Goal: Transaction & Acquisition: Purchase product/service

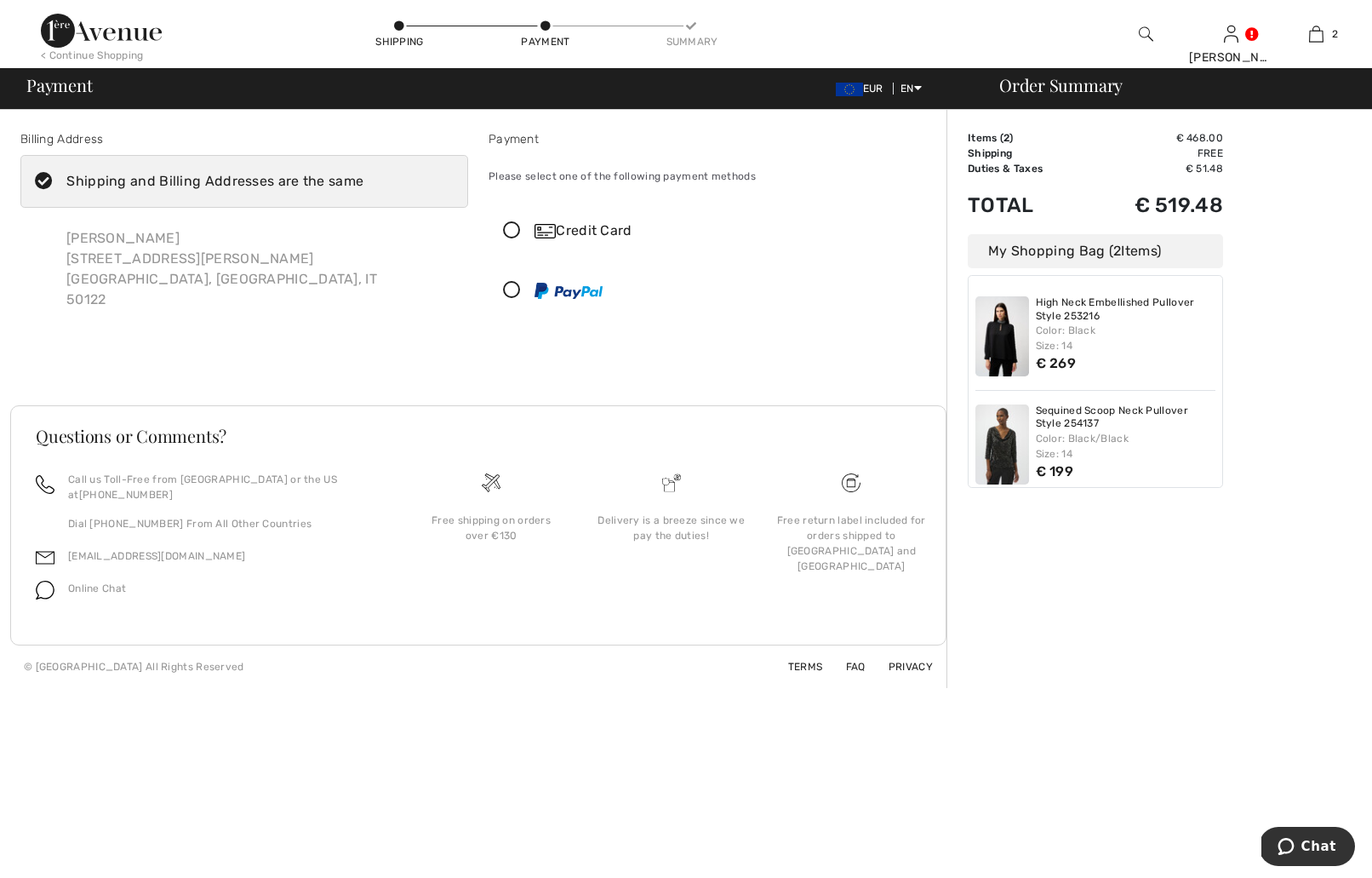
click at [1103, 327] on div "Color: Black Size: 14" at bounding box center [1126, 337] width 181 height 31
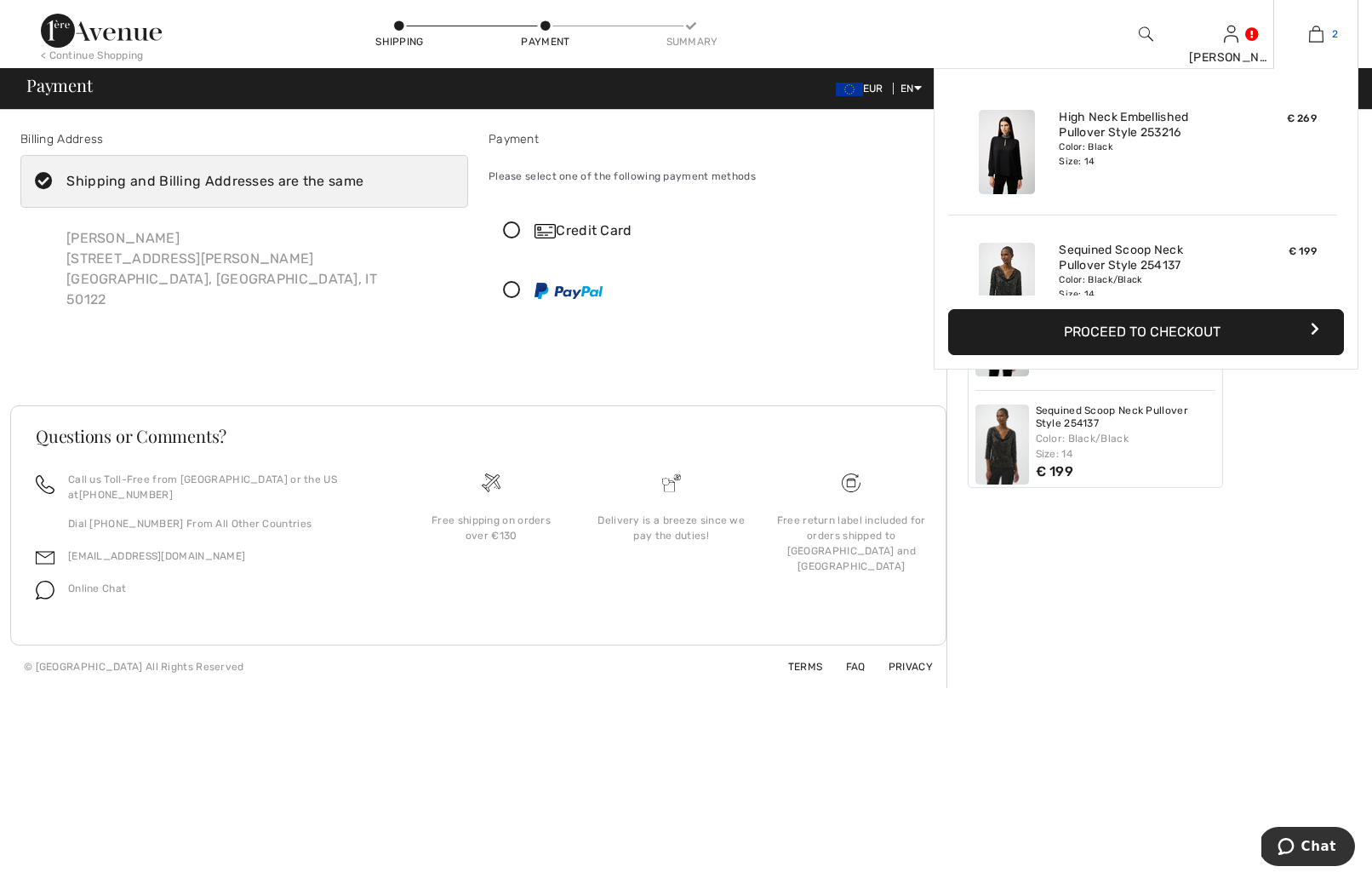
click at [1315, 41] on img at bounding box center [1316, 34] width 15 height 20
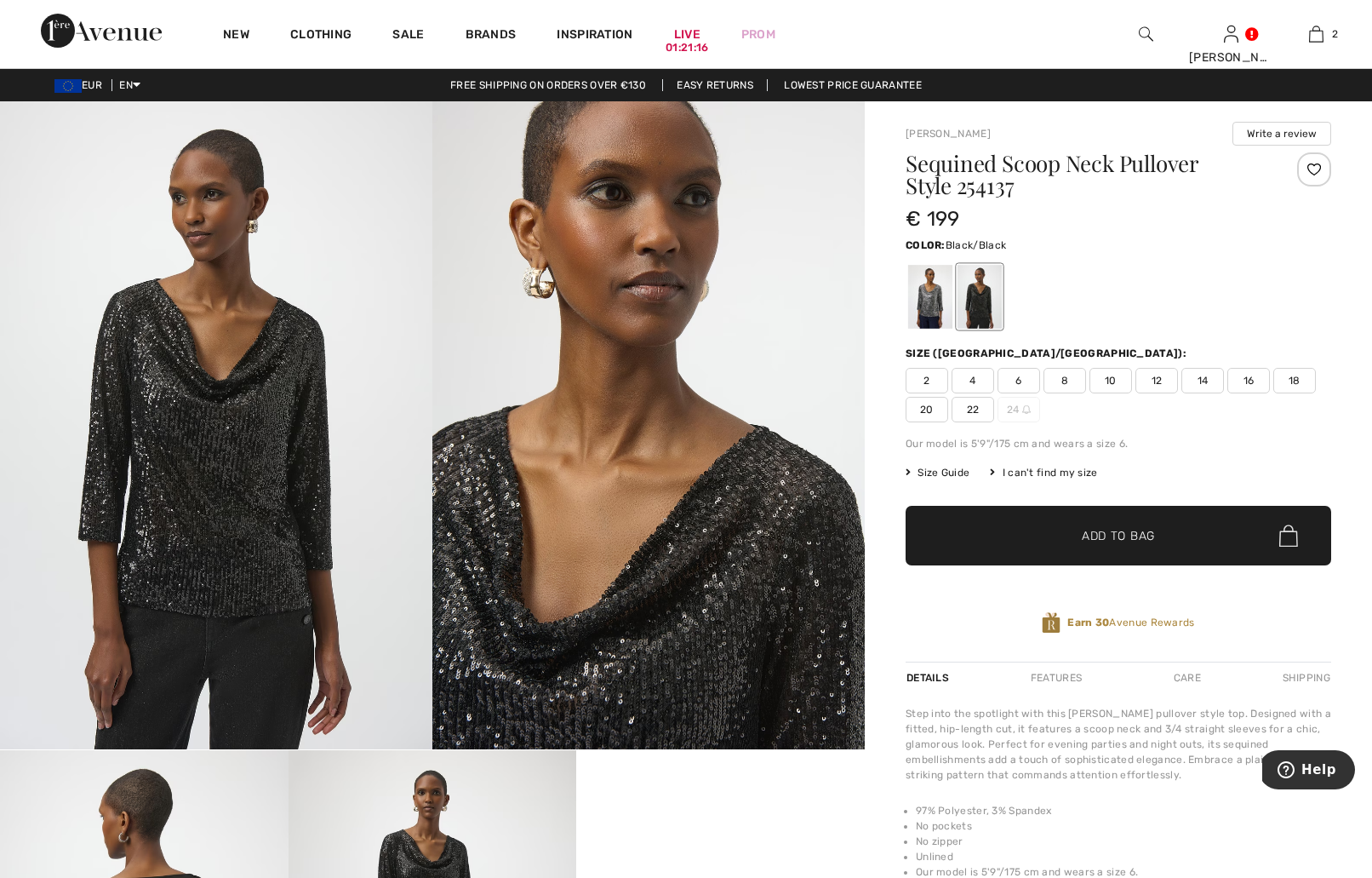
click at [1153, 385] on span "12" at bounding box center [1156, 381] width 43 height 26
click at [1112, 546] on span "✔ Added to Bag Add to Bag" at bounding box center [1118, 535] width 426 height 59
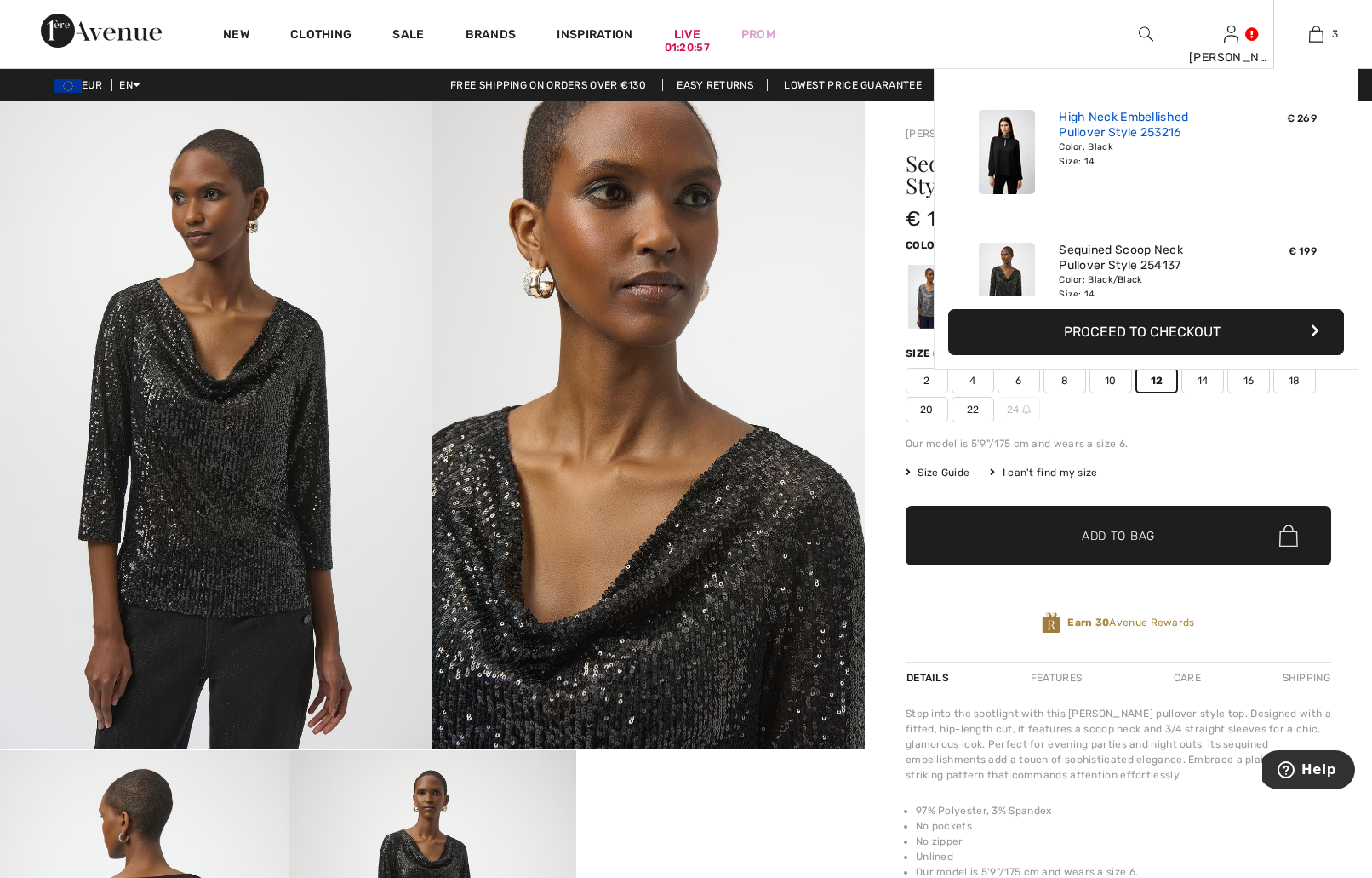
click at [1168, 133] on link "High Neck Embellished Pullover Style 253216" at bounding box center [1142, 125] width 168 height 31
click at [1019, 152] on img at bounding box center [1006, 152] width 56 height 84
click at [1149, 140] on link "High Neck Embellished Pullover Style 253216" at bounding box center [1142, 125] width 168 height 31
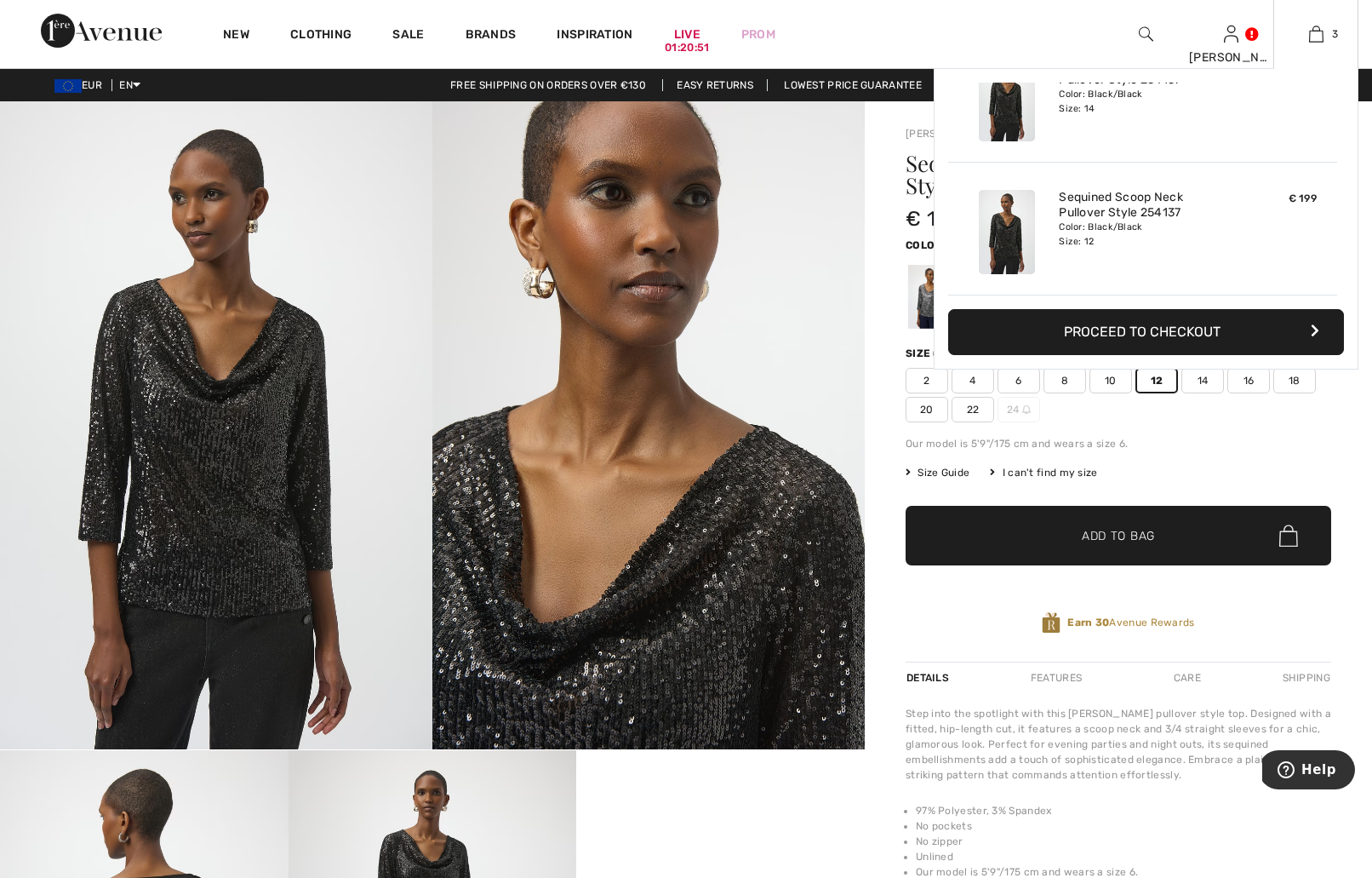
scroll to position [119, 0]
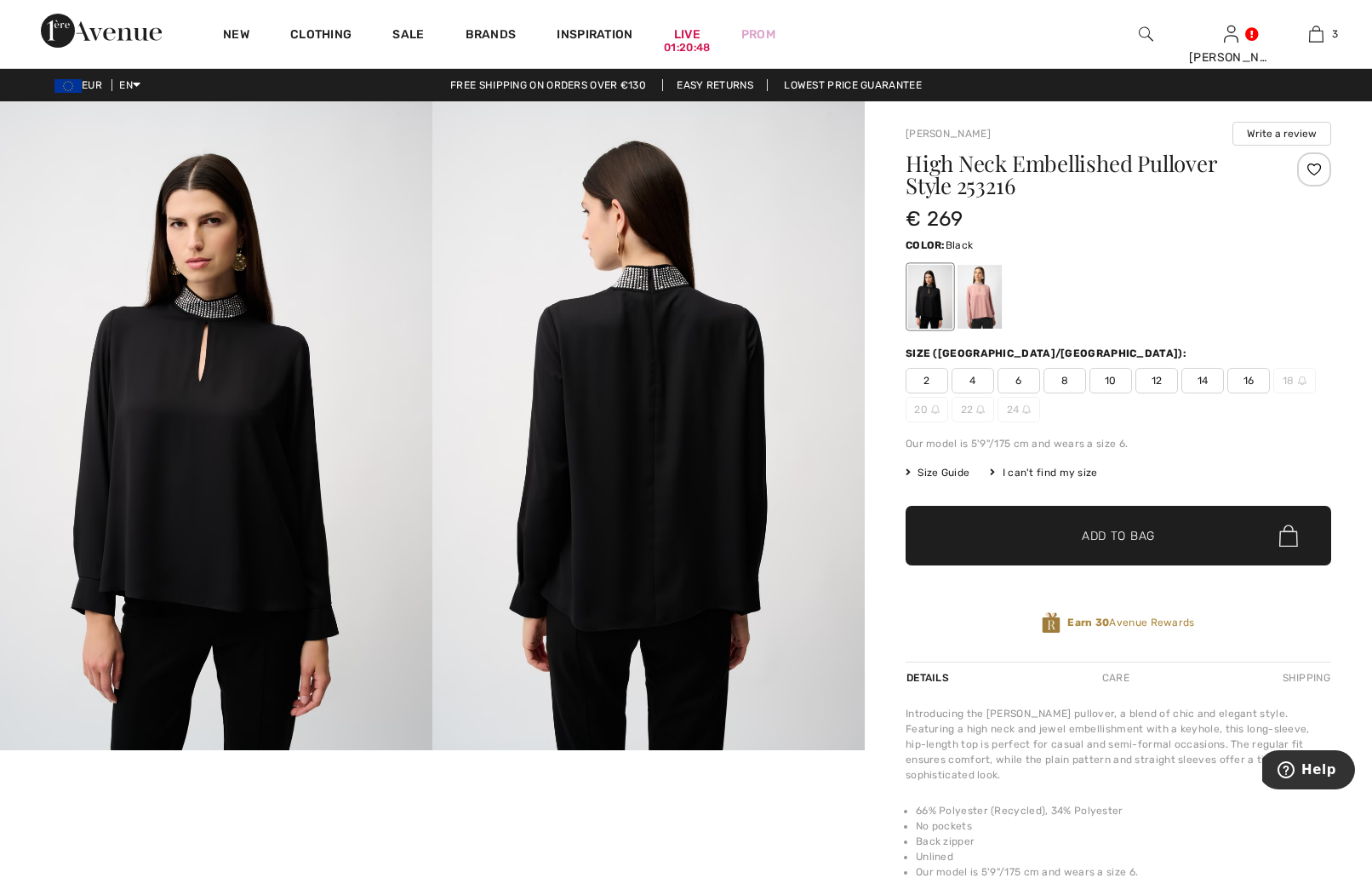
click at [1152, 383] on span "12" at bounding box center [1156, 381] width 43 height 26
click at [952, 478] on span "Size Guide" at bounding box center [937, 472] width 64 height 16
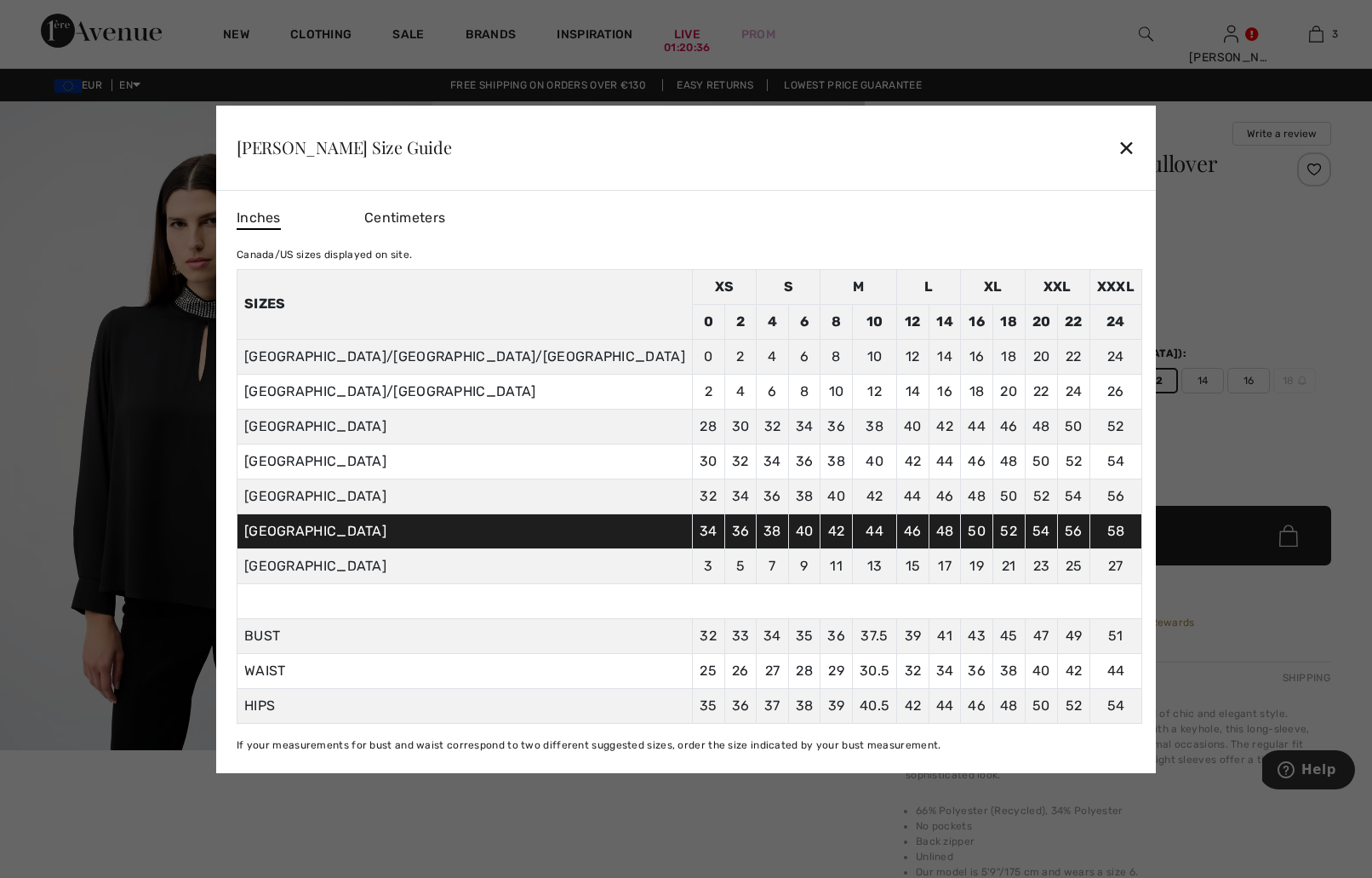
click at [1117, 141] on div "✕" at bounding box center [1126, 147] width 18 height 36
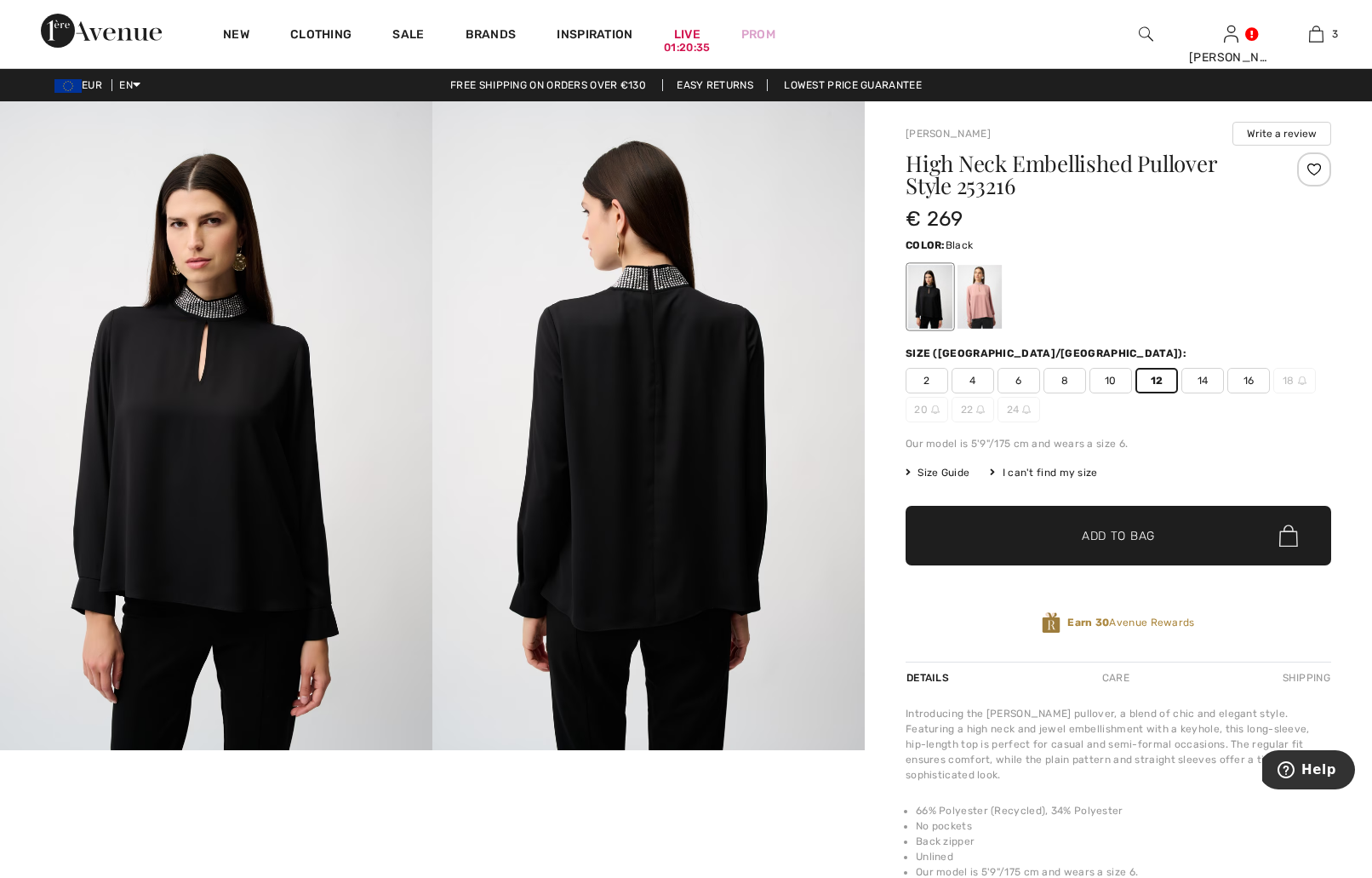
click at [1230, 545] on span "✔ Added to Bag Add to Bag" at bounding box center [1118, 535] width 426 height 59
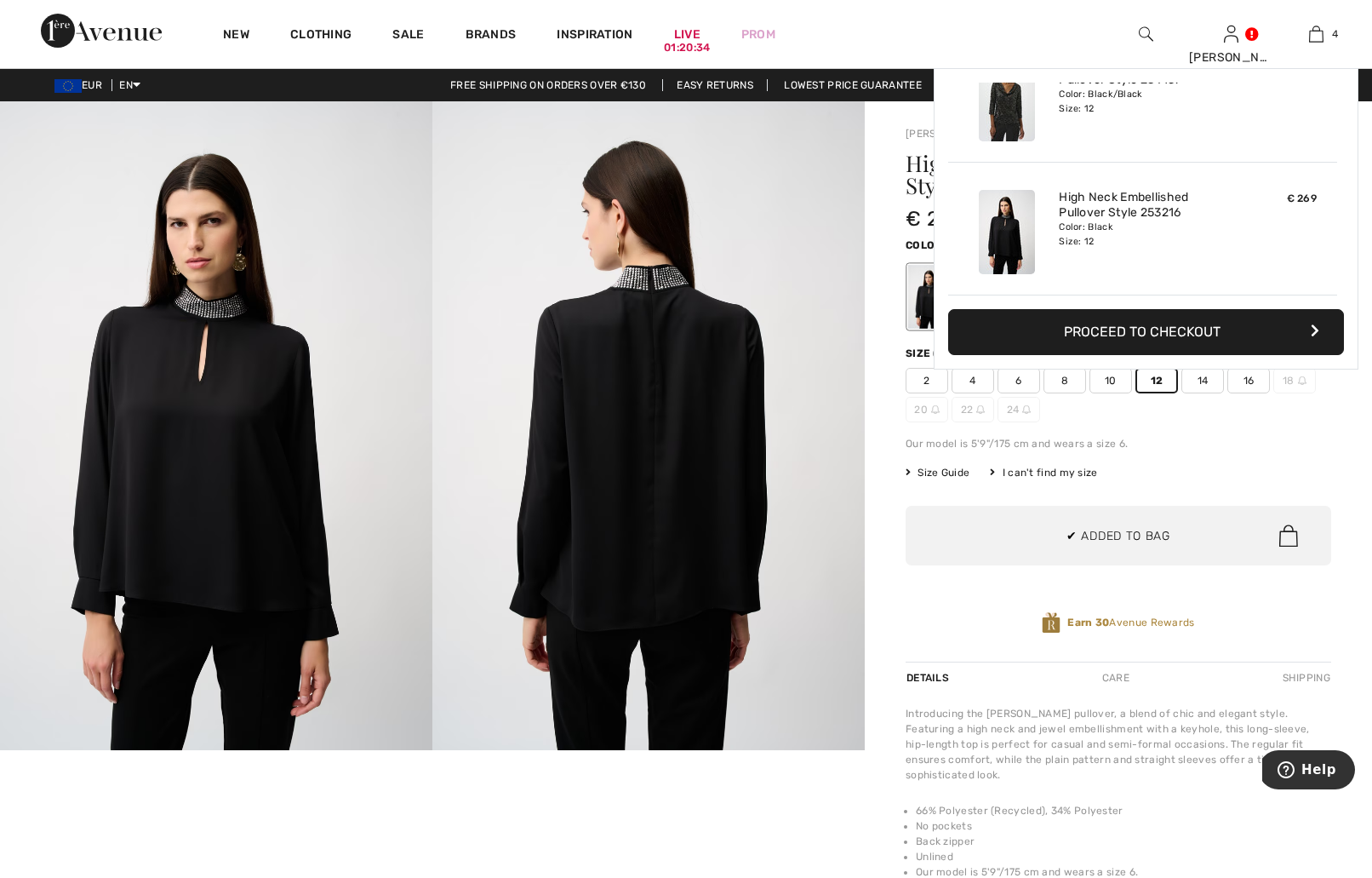
scroll to position [319, 0]
click at [1108, 337] on button "Proceed to Checkout" at bounding box center [1146, 332] width 396 height 46
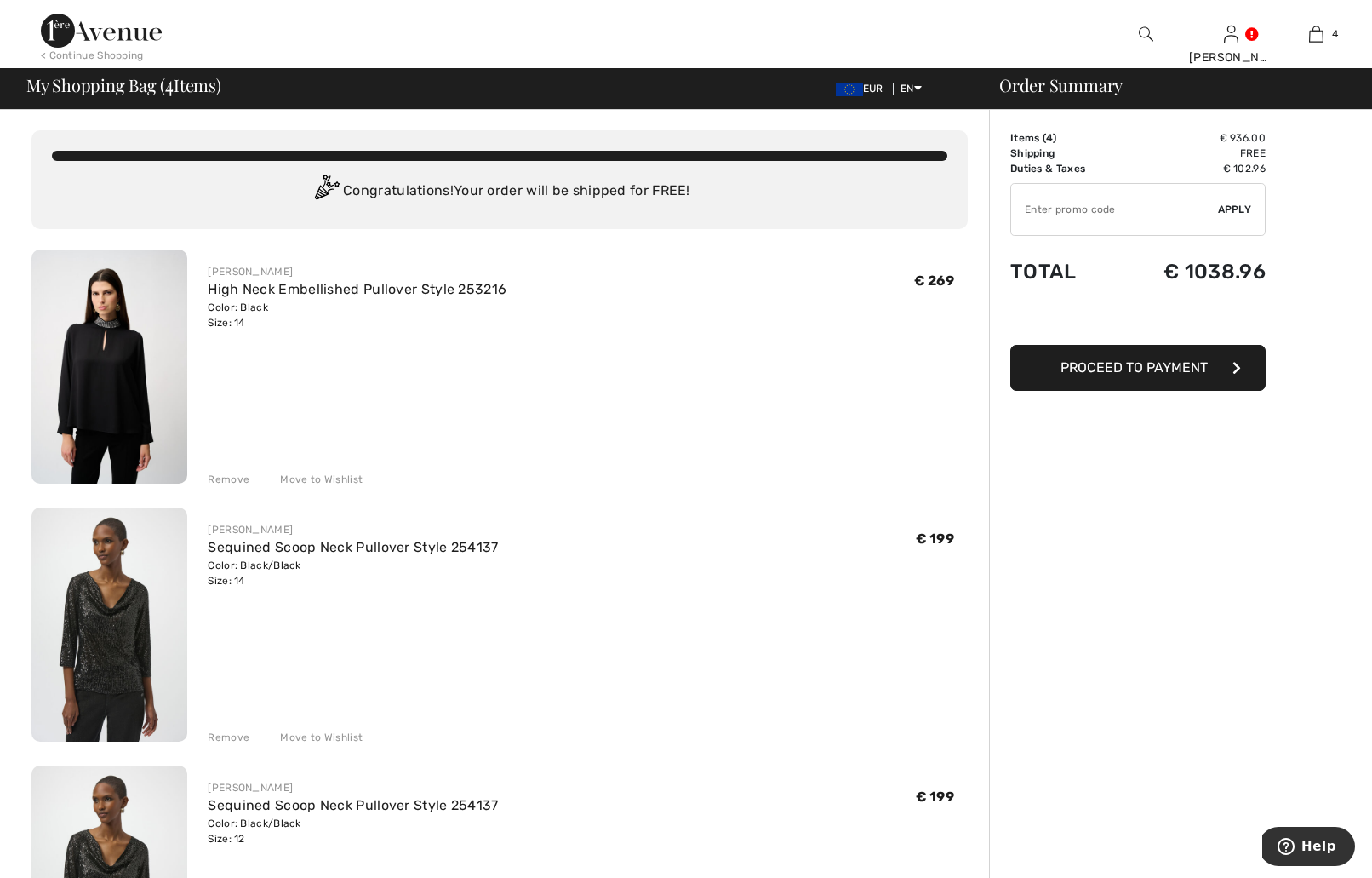
click at [228, 742] on div "Remove" at bounding box center [228, 737] width 42 height 16
click at [232, 477] on div "Remove" at bounding box center [228, 479] width 42 height 16
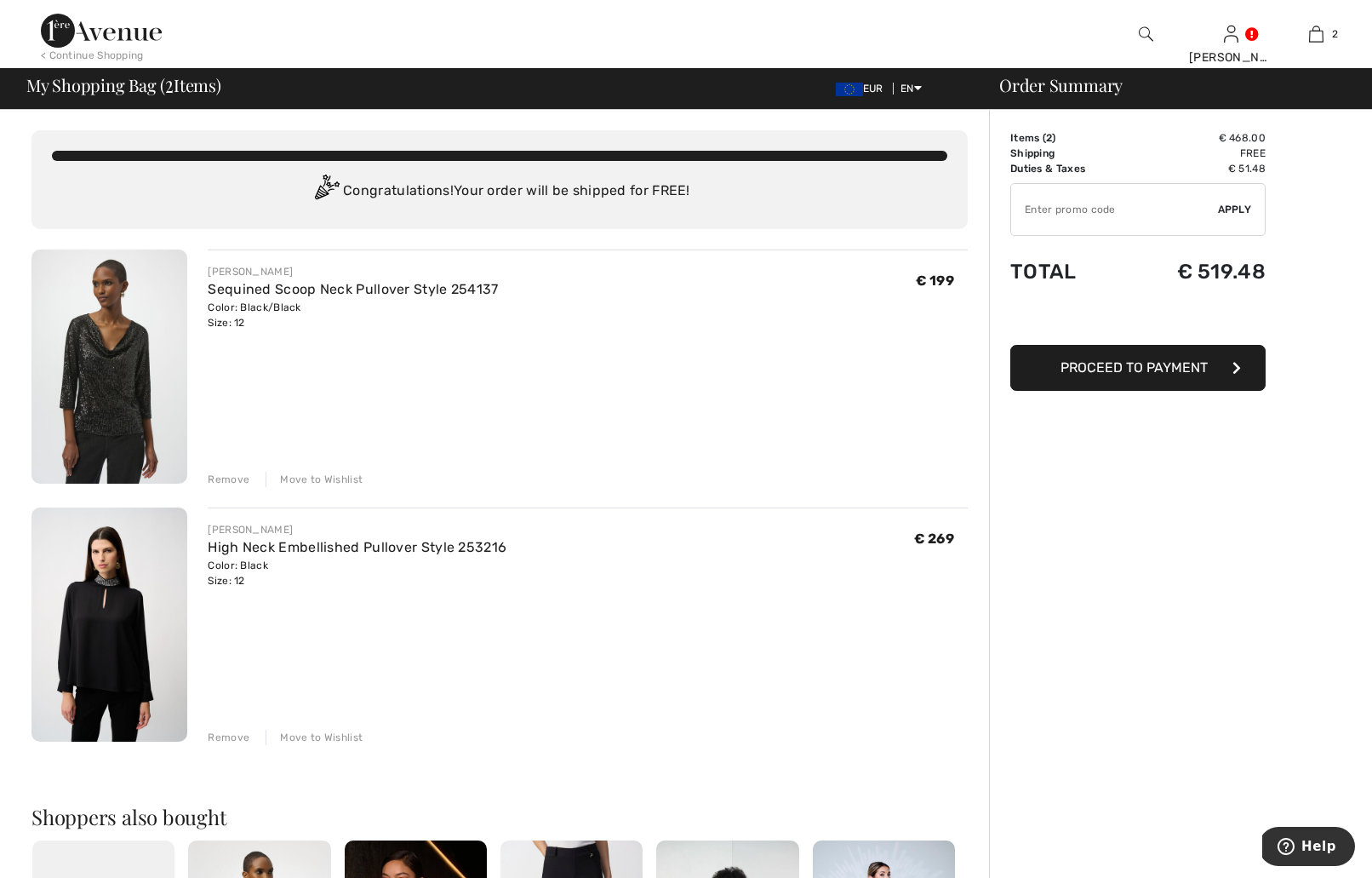
click at [1166, 368] on span "Proceed to Payment" at bounding box center [1134, 367] width 147 height 16
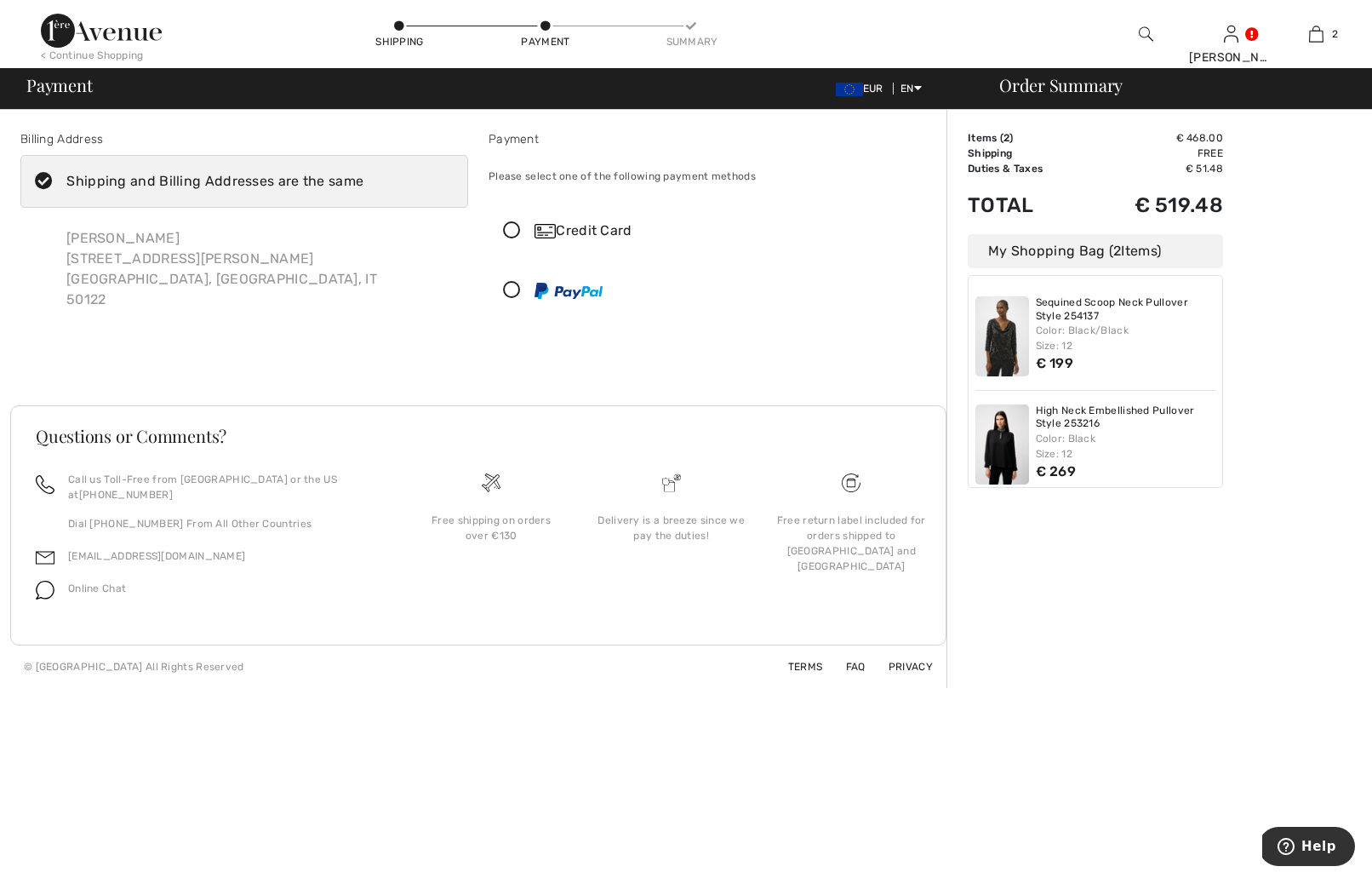
click at [518, 233] on icon at bounding box center [512, 231] width 45 height 18
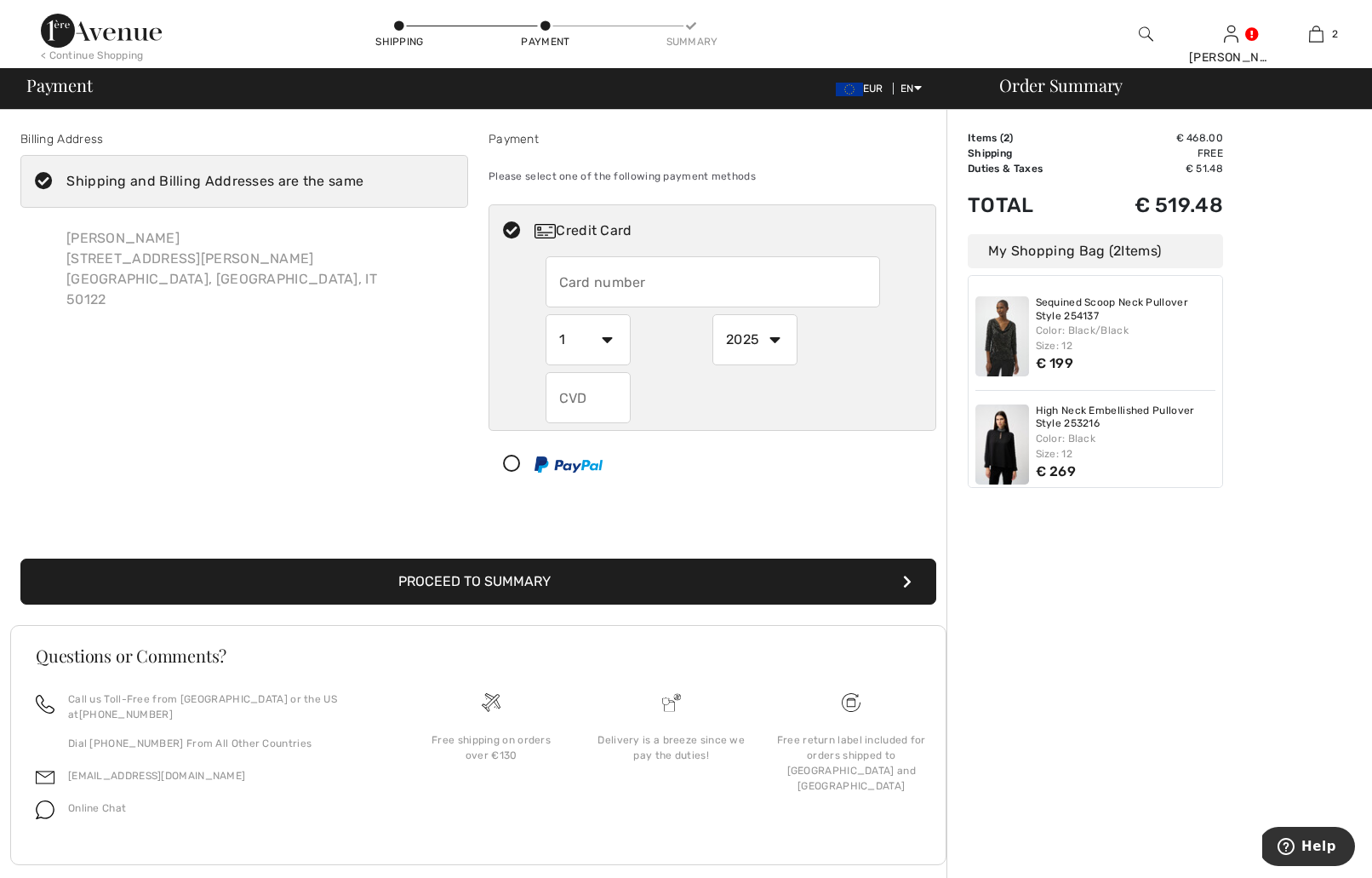
click at [612, 285] on input "text" at bounding box center [712, 282] width 334 height 51
type input "5434092600243960"
select select "10"
click option "10" at bounding box center [0, 0] width 0 height 0
click at [602, 400] on input "text" at bounding box center [588, 397] width 85 height 51
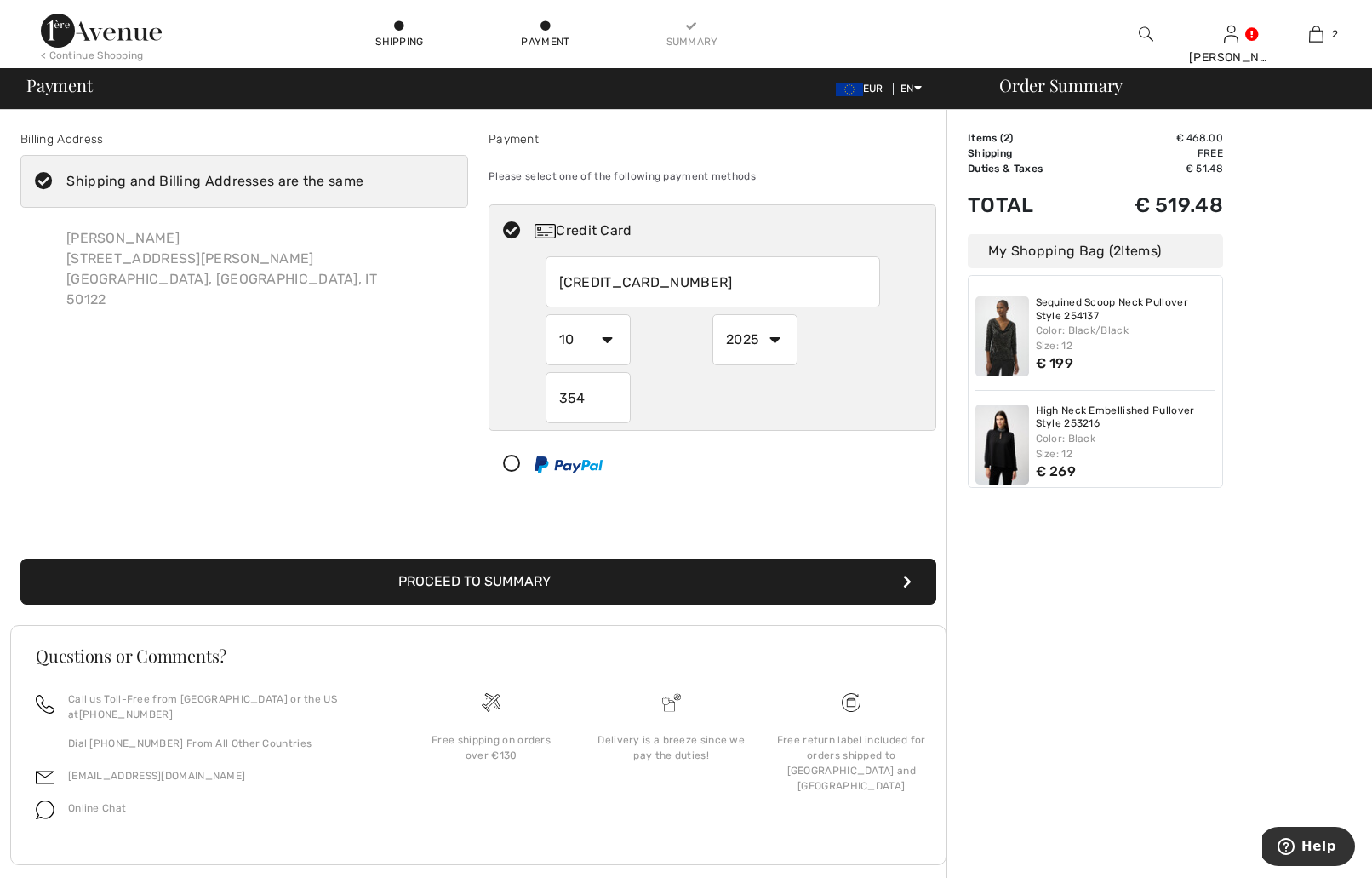
scroll to position [15, 0]
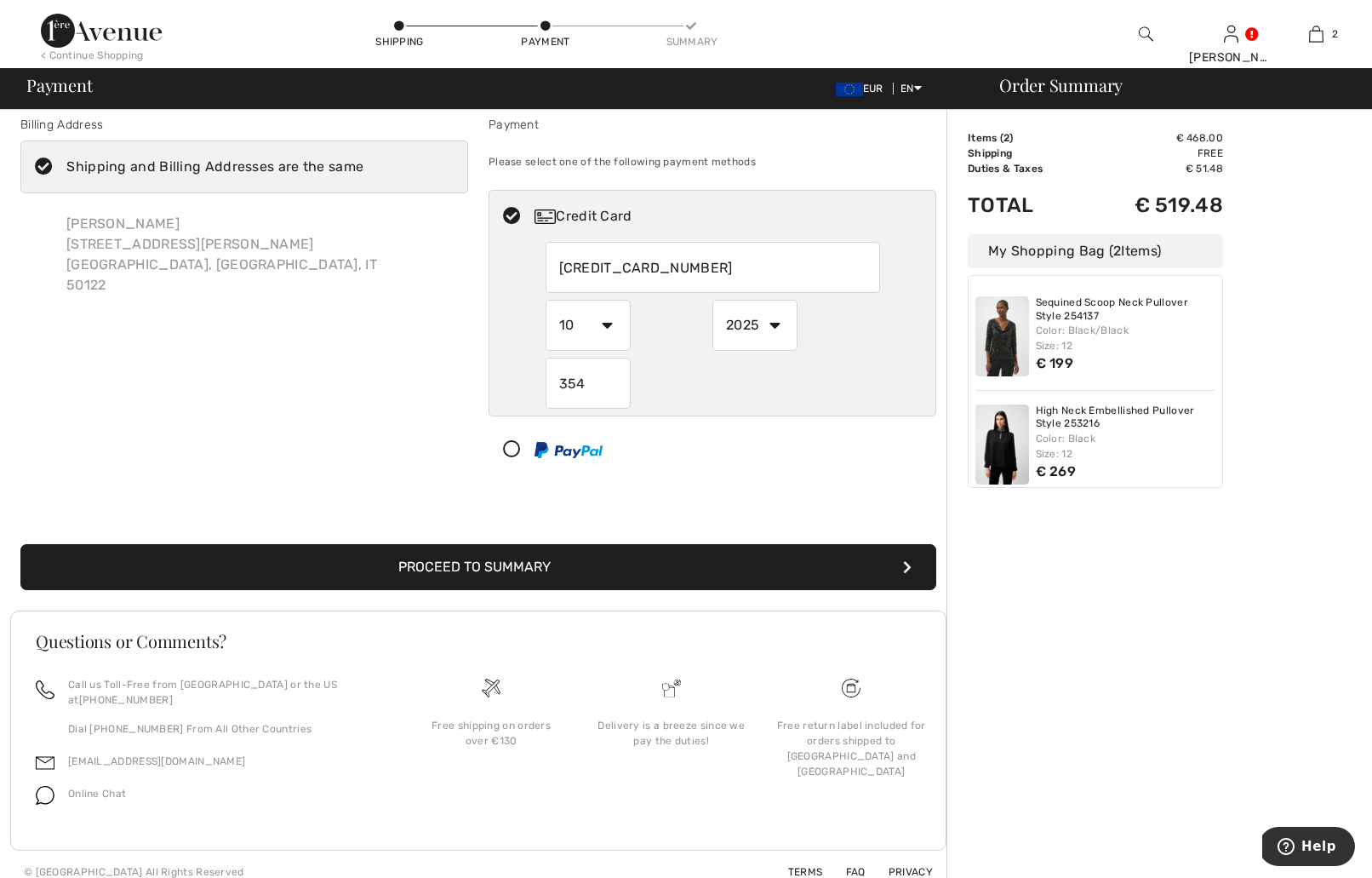
type input "354"
click at [687, 558] on button "Proceed to Summary" at bounding box center [478, 567] width 916 height 46
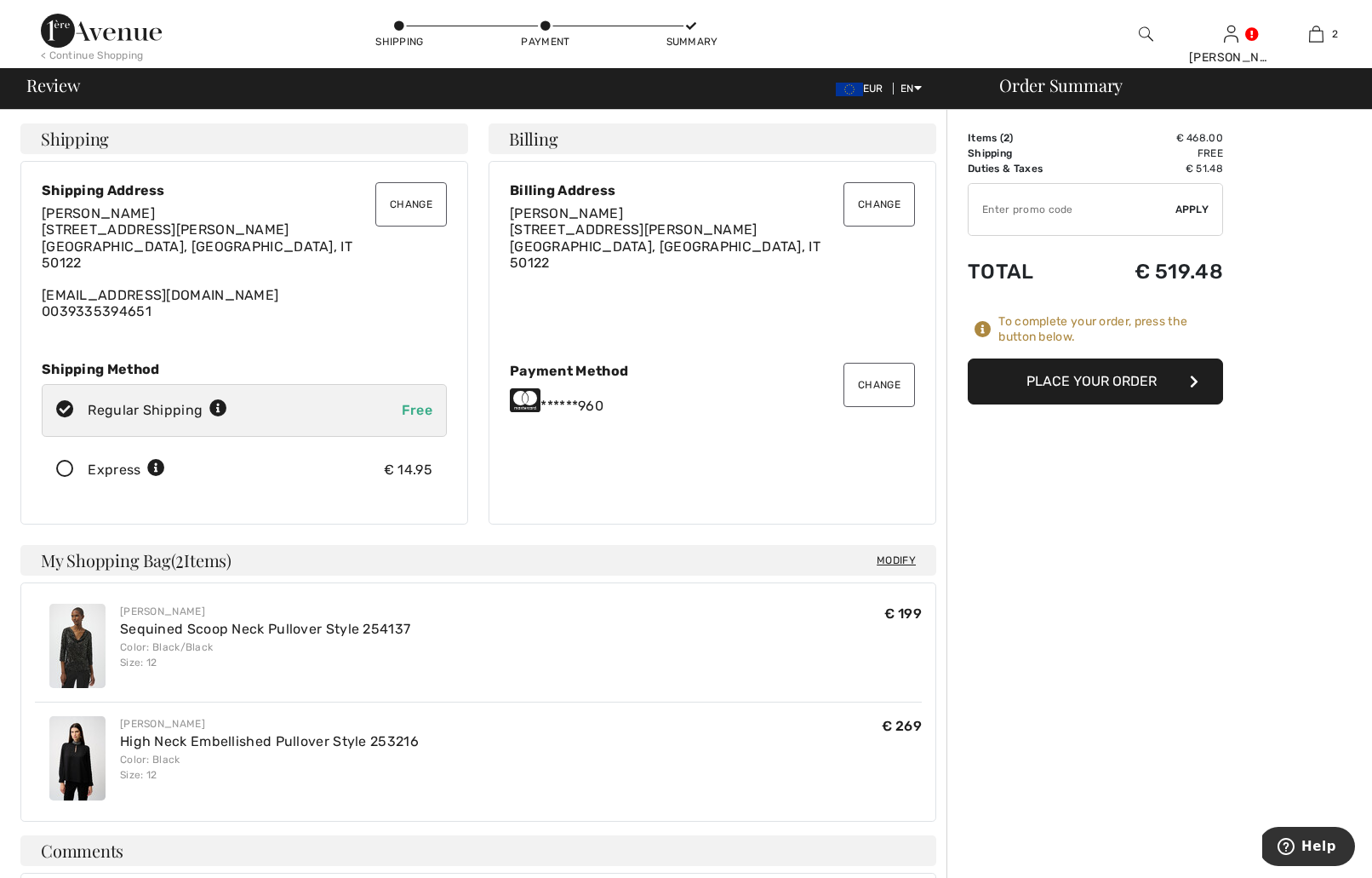
click at [1192, 375] on icon "button" at bounding box center [1193, 382] width 8 height 14
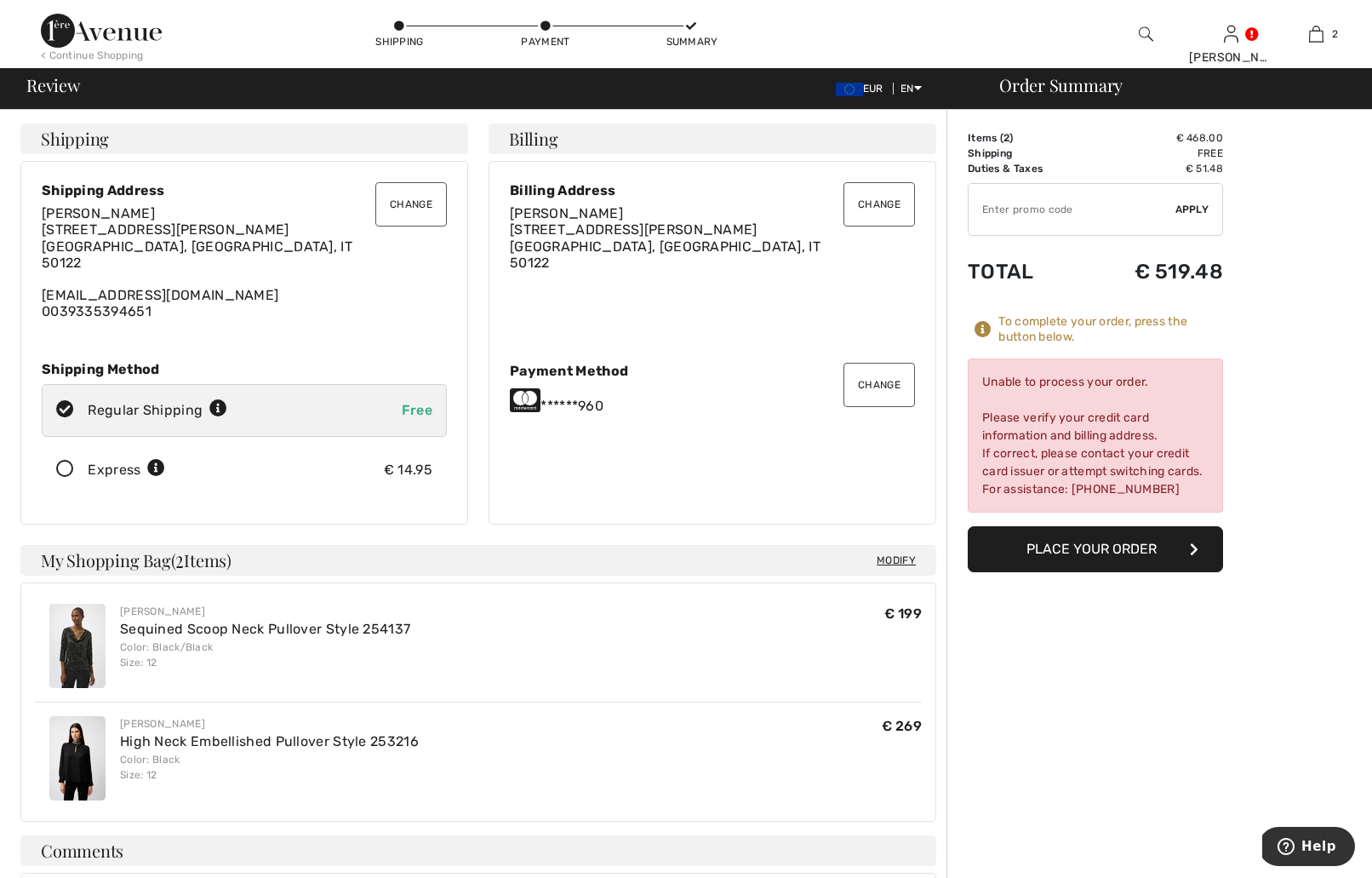
click at [878, 380] on button "Change" at bounding box center [879, 385] width 71 height 44
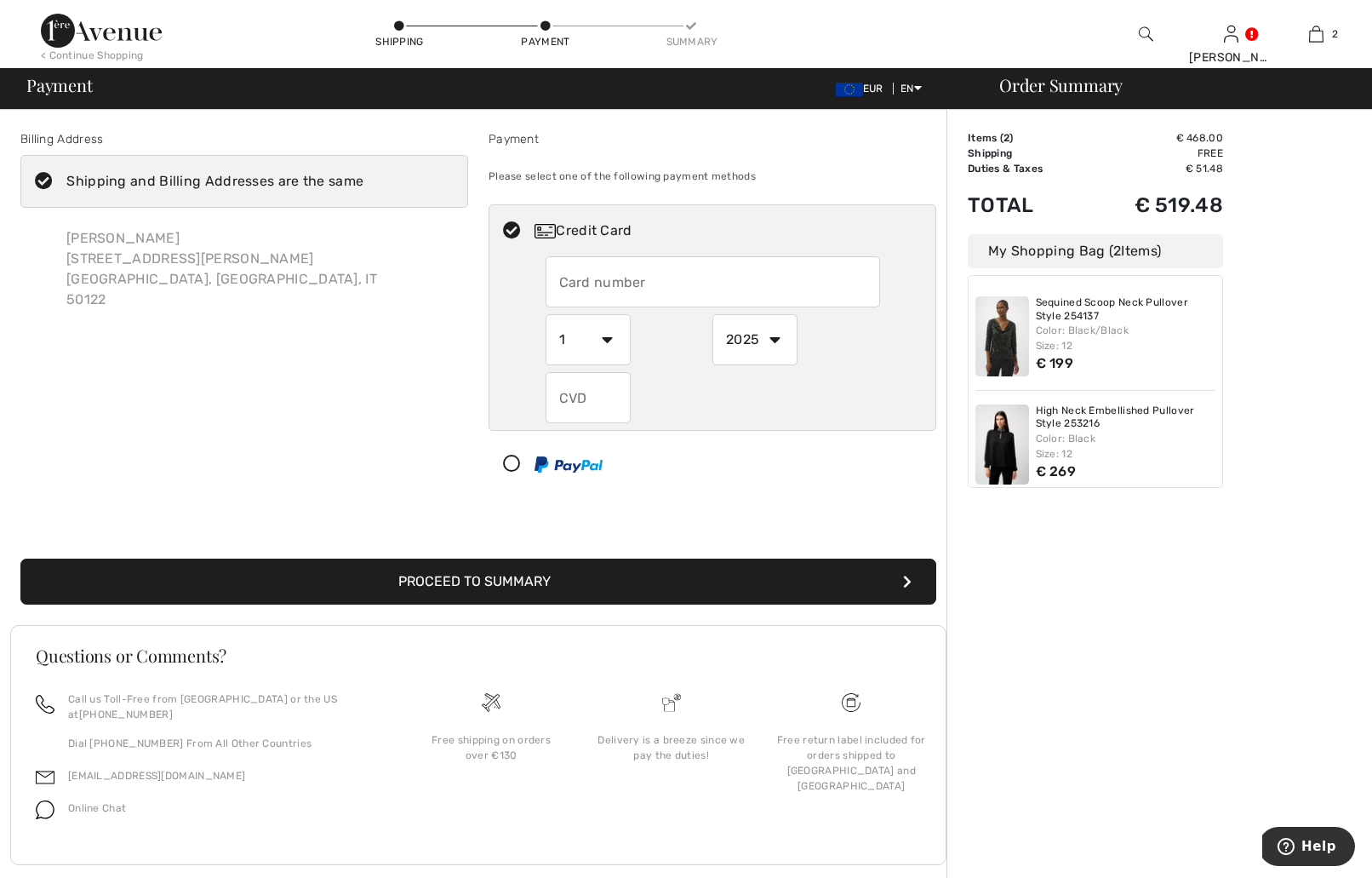
click at [728, 287] on input "text" at bounding box center [712, 282] width 334 height 51
radio input "true"
type input "375227010412001"
select select "6"
click option "6" at bounding box center [0, 0] width 0 height 0
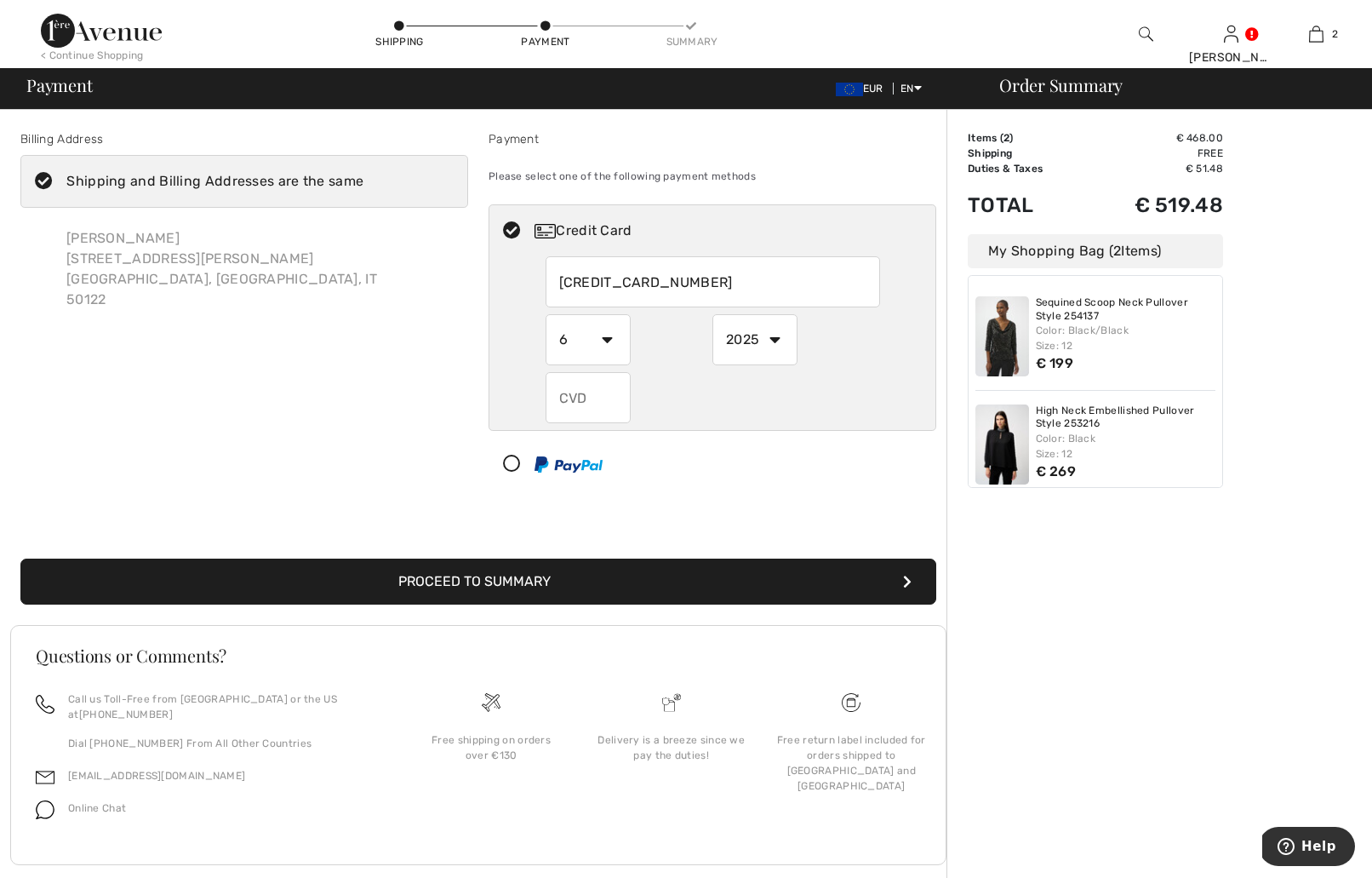
radio input "true"
select select "2029"
click option "2029" at bounding box center [0, 0] width 0 height 0
click at [598, 395] on input "text" at bounding box center [588, 397] width 85 height 51
radio input "true"
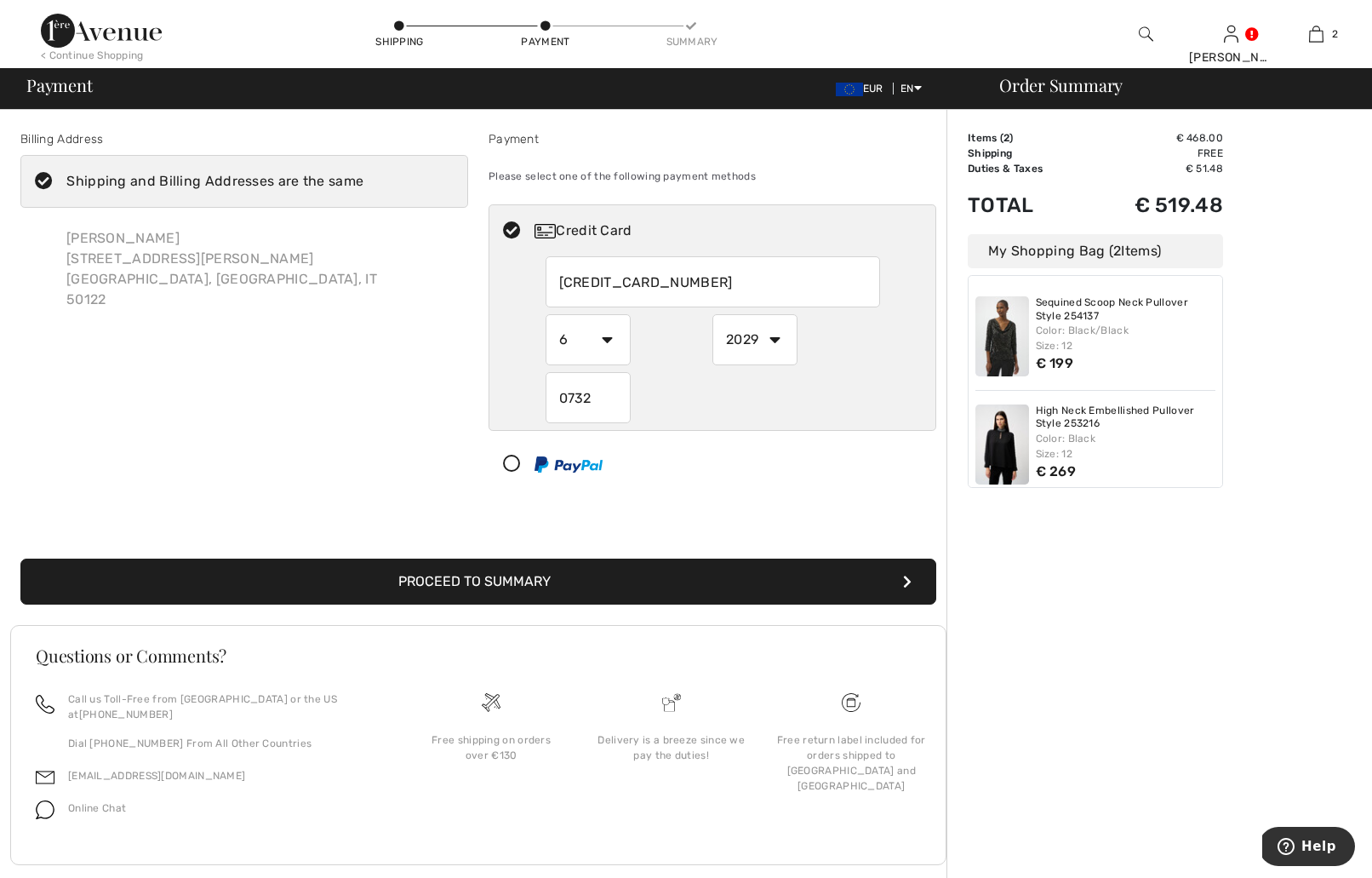
type input "0732"
click at [820, 588] on button "Proceed to Summary" at bounding box center [478, 582] width 916 height 46
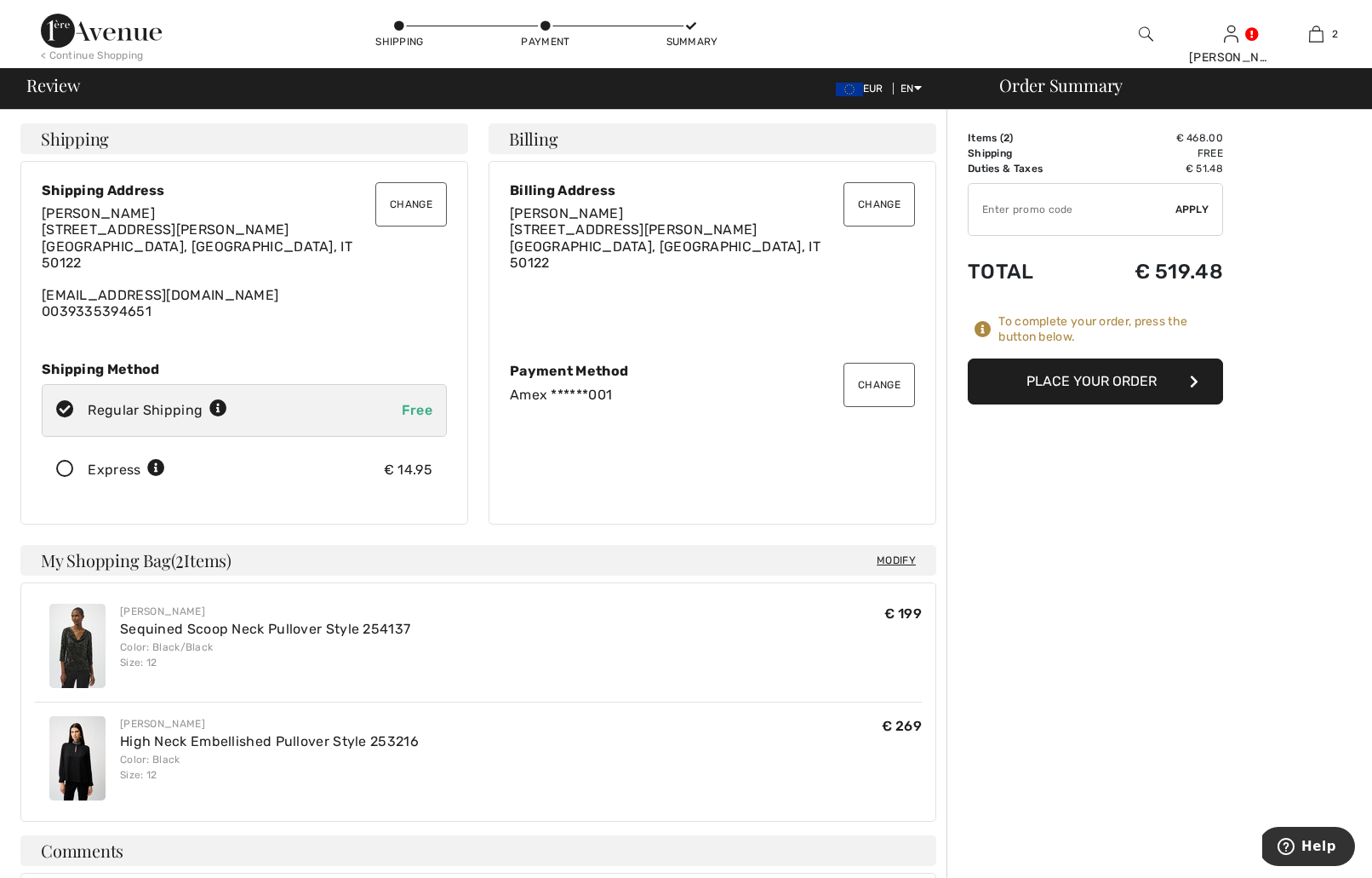
click at [1064, 393] on button "Place Your Order" at bounding box center [1095, 382] width 256 height 46
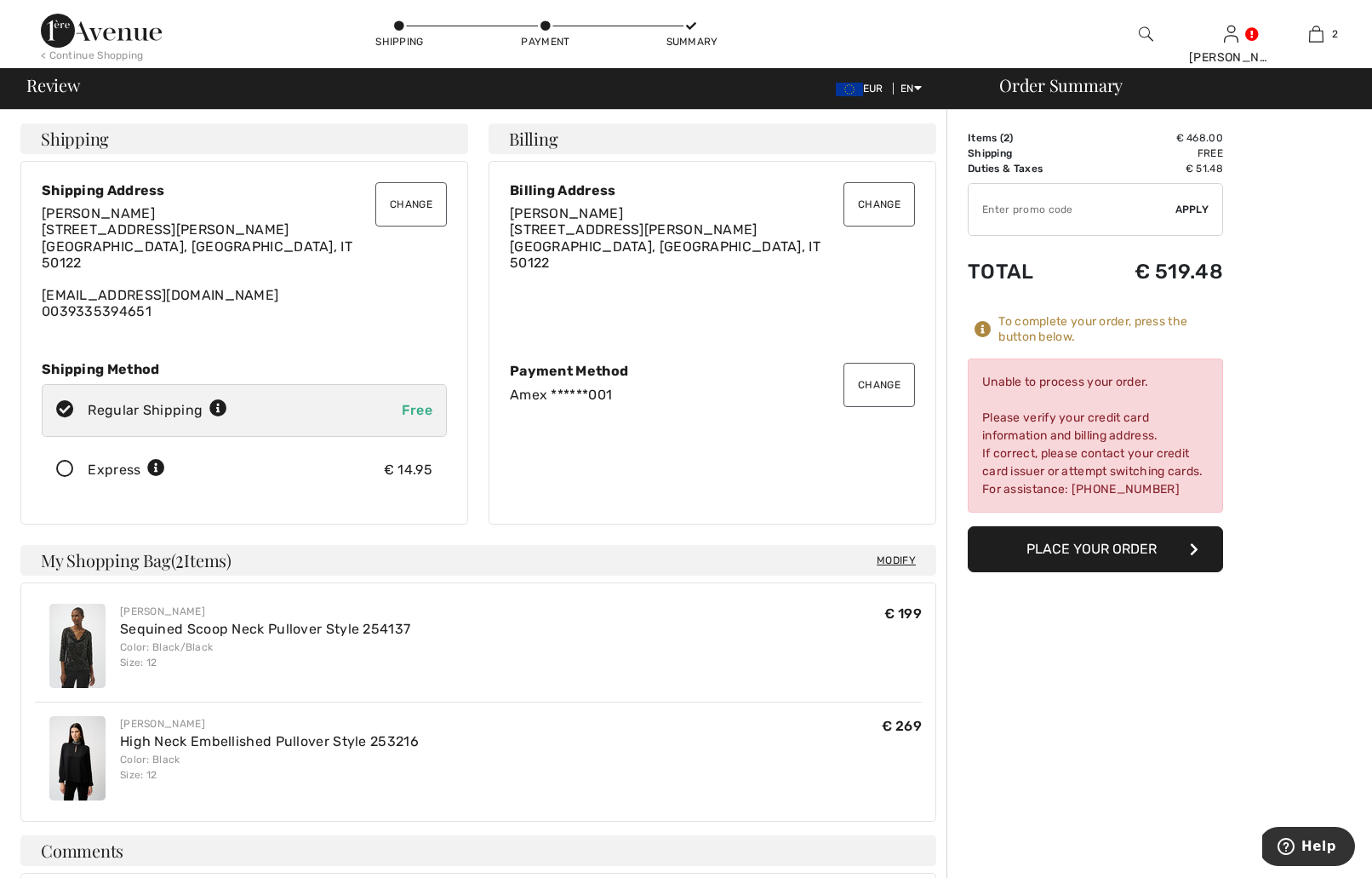
click at [1182, 562] on button "Place Your Order" at bounding box center [1095, 549] width 256 height 46
click at [989, 324] on icon at bounding box center [983, 330] width 17 height 17
